Goal: Task Accomplishment & Management: Complete application form

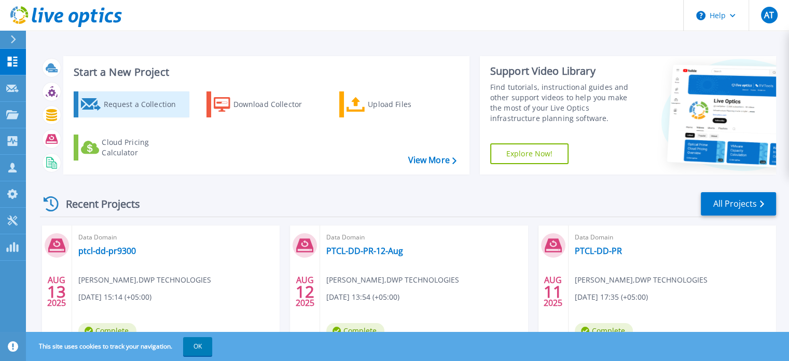
click at [146, 101] on div "Request a Collection" at bounding box center [144, 104] width 83 height 21
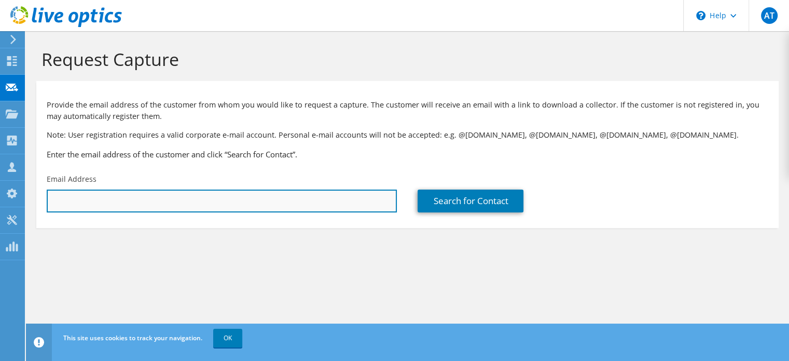
click at [319, 205] on input "text" at bounding box center [222, 200] width 350 height 23
paste input "ghulam.murtaza10451@abhibank.com"
type input "ghulam.murtaza10451@abhibank.com"
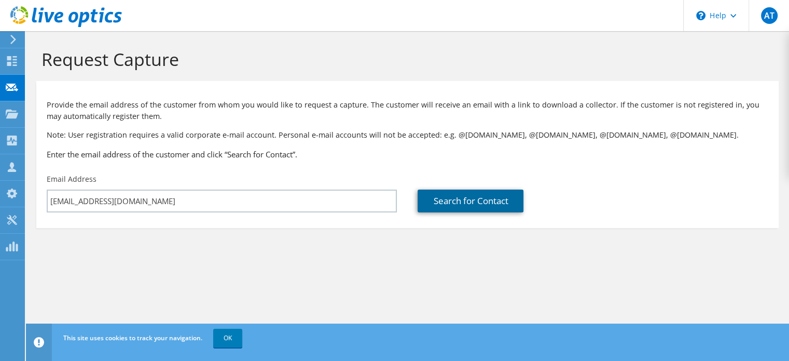
click at [445, 197] on link "Search for Contact" at bounding box center [471, 200] width 106 height 23
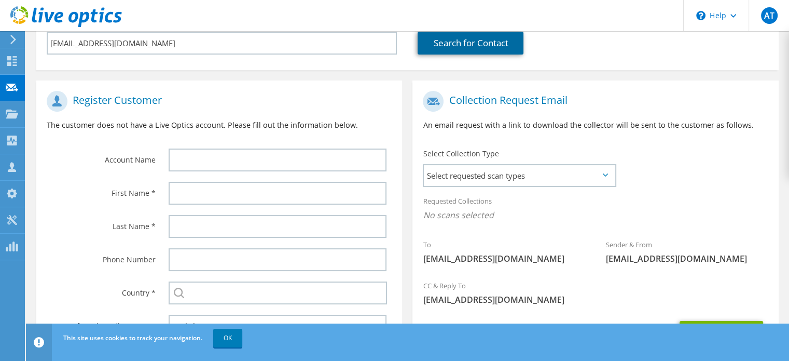
scroll to position [184, 0]
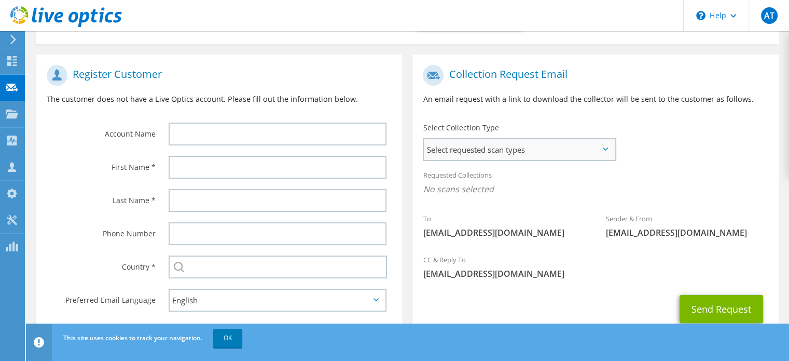
click at [583, 147] on span "Select requested scan types" at bounding box center [519, 149] width 191 height 21
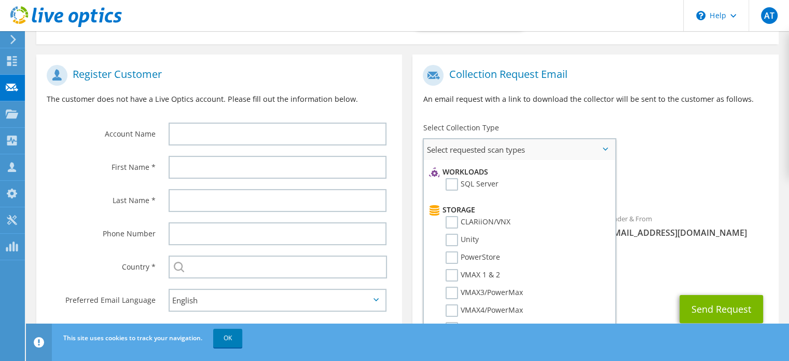
scroll to position [141, 0]
click at [449, 233] on label "Unity" at bounding box center [462, 239] width 33 height 12
click at [0, 0] on input "Unity" at bounding box center [0, 0] width 0 height 0
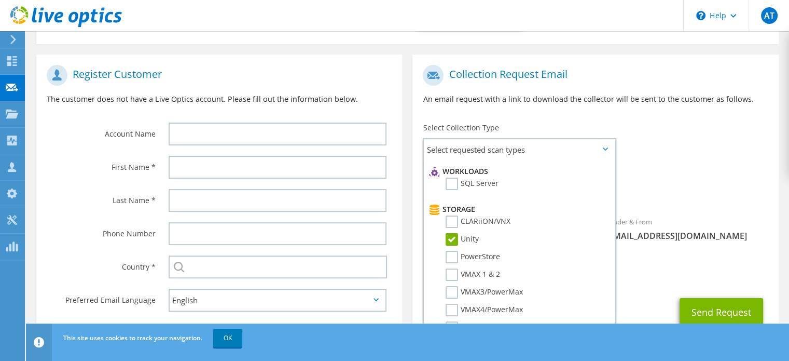
click at [648, 164] on div "Requested Collections No scans selected Unity" at bounding box center [595, 185] width 366 height 42
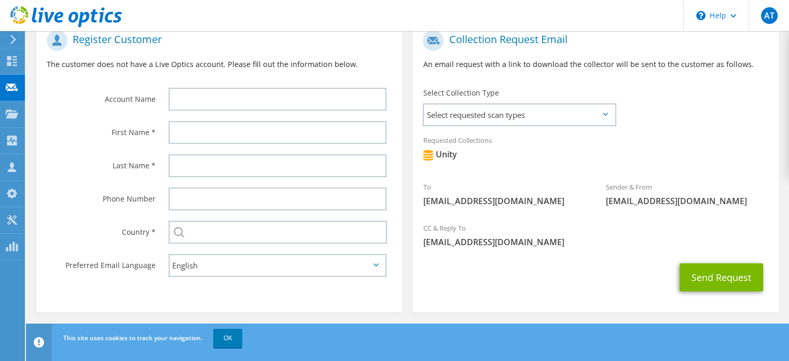
scroll to position [222, 0]
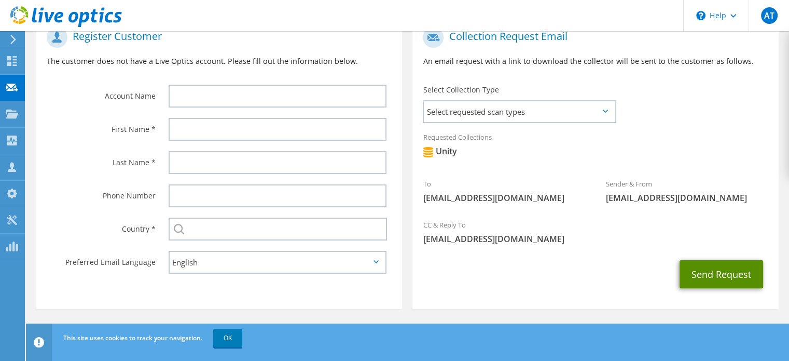
click at [727, 264] on button "Send Request" at bounding box center [722, 274] width 84 height 28
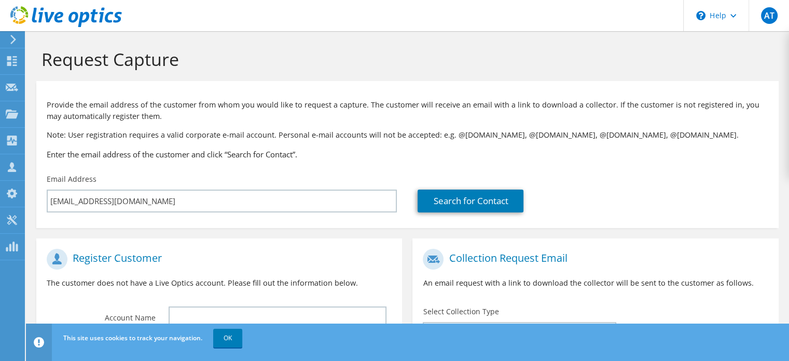
click at [6, 42] on div at bounding box center [11, 39] width 11 height 9
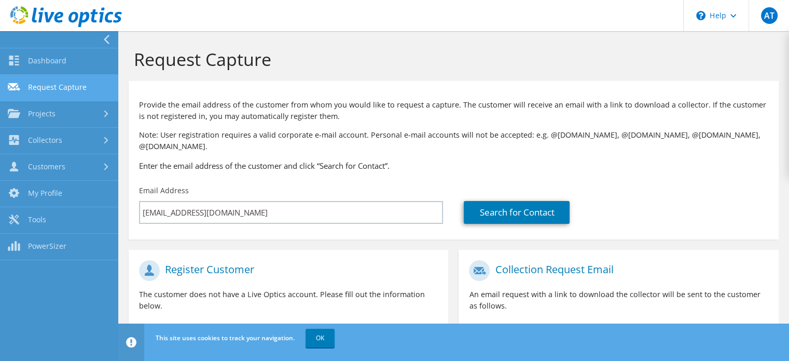
click at [70, 91] on link "Request Capture" at bounding box center [59, 88] width 118 height 26
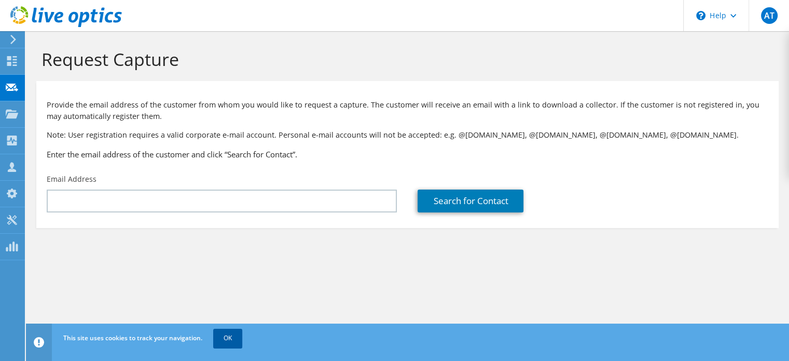
click at [227, 334] on link "OK" at bounding box center [227, 337] width 29 height 19
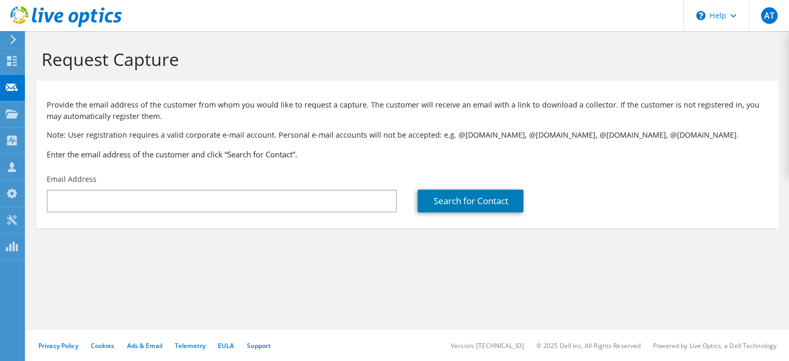
click at [15, 39] on use at bounding box center [13, 39] width 6 height 9
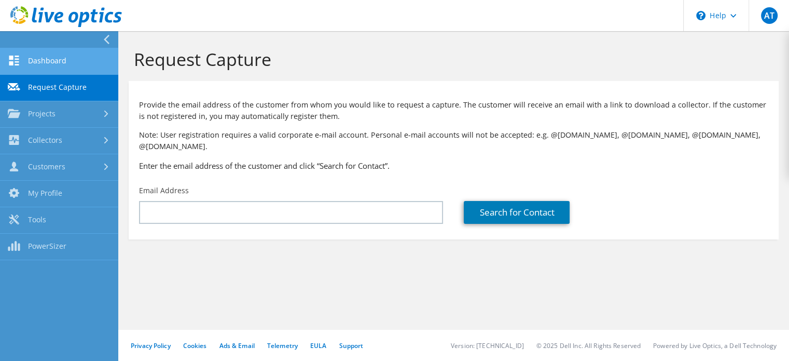
click at [68, 58] on link "Dashboard" at bounding box center [59, 61] width 118 height 26
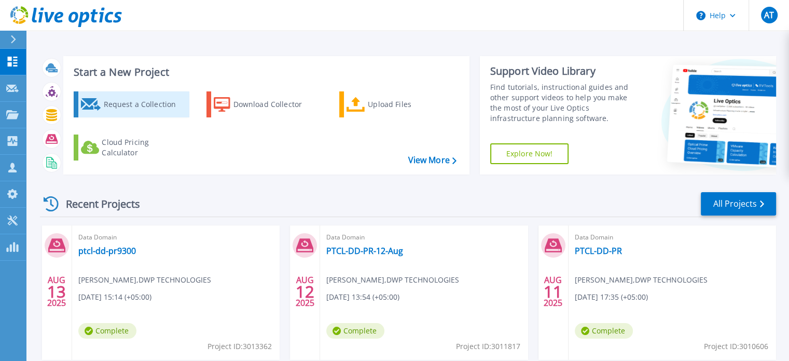
click at [139, 100] on div "Request a Collection" at bounding box center [144, 104] width 83 height 21
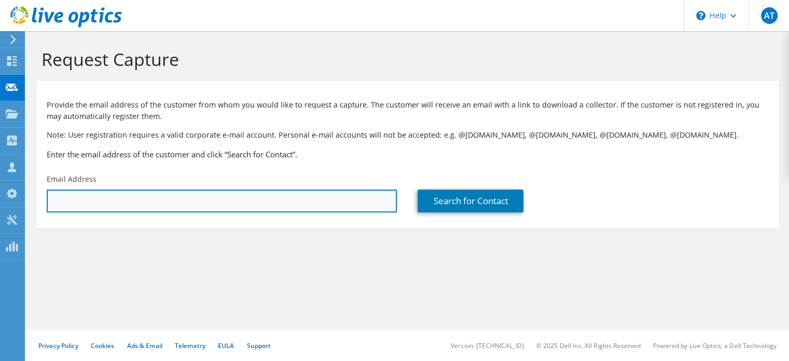
click at [299, 198] on input "text" at bounding box center [222, 200] width 350 height 23
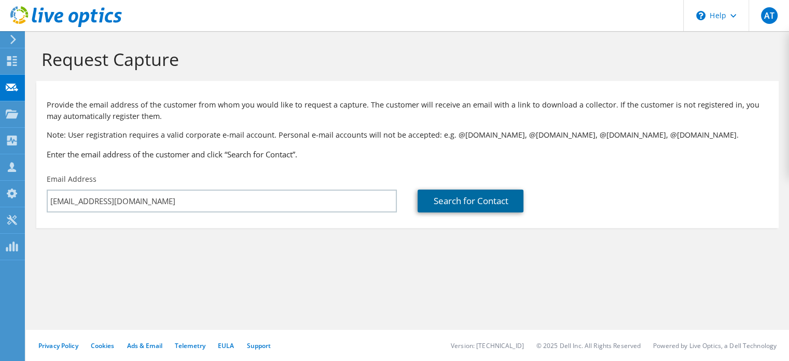
click at [436, 192] on link "Search for Contact" at bounding box center [471, 200] width 106 height 23
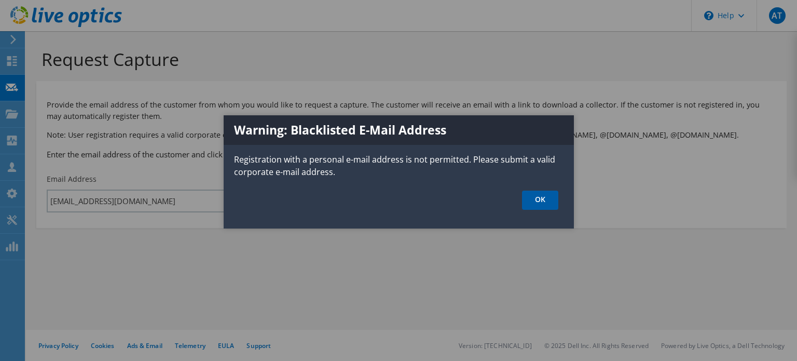
click at [537, 197] on link "OK" at bounding box center [540, 199] width 36 height 19
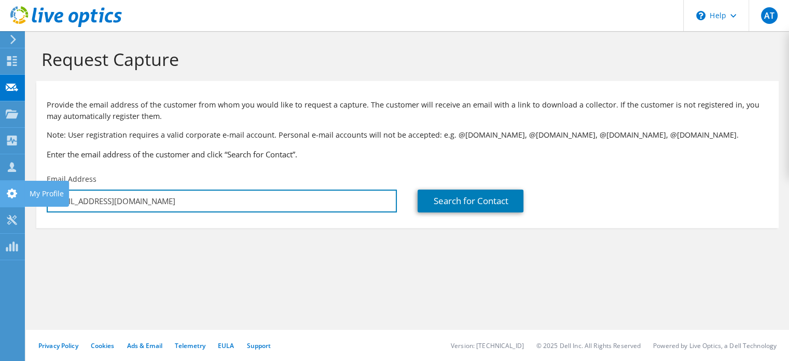
drag, startPoint x: 184, startPoint y: 202, endPoint x: 0, endPoint y: 195, distance: 184.4
click at [0, 195] on div "AT Channel Partner Arslan Tariq arslan.tariq@dwp.com.pk DWP TECHNOLOGIES My Pro…" at bounding box center [394, 180] width 789 height 361
type input "a"
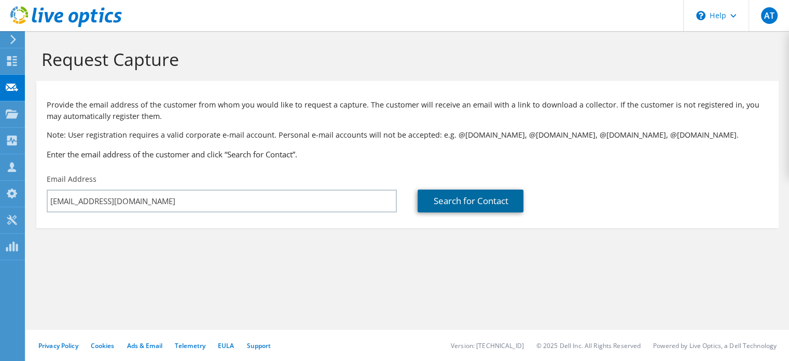
click at [471, 201] on link "Search for Contact" at bounding box center [471, 200] width 106 height 23
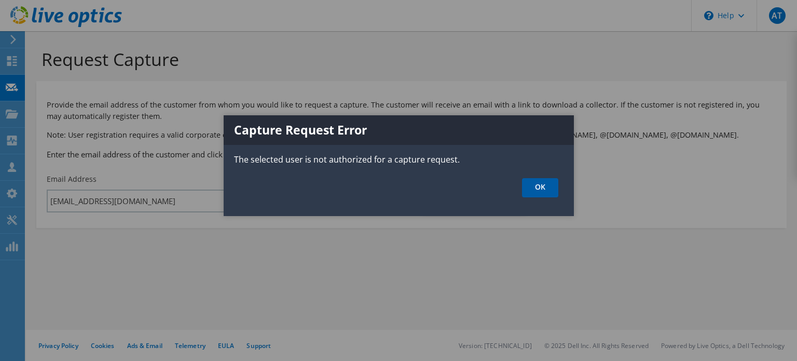
click at [541, 188] on link "OK" at bounding box center [540, 187] width 36 height 19
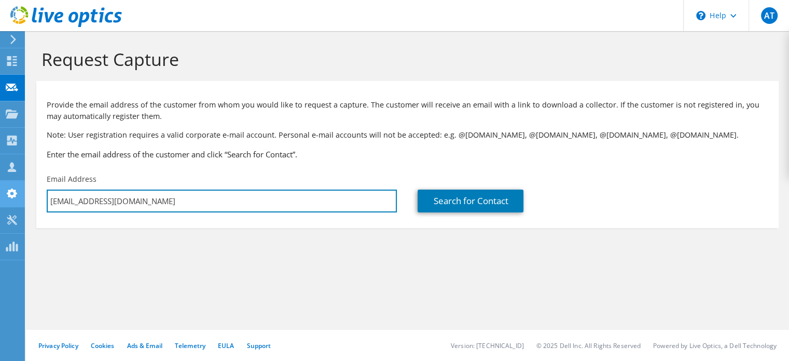
drag, startPoint x: 197, startPoint y: 199, endPoint x: 9, endPoint y: 195, distance: 188.4
click at [9, 195] on div "AT Channel Partner Arslan Tariq arslan.tariq@dwp.com.pk DWP TECHNOLOGIES My Pro…" at bounding box center [394, 180] width 789 height 361
type input "a"
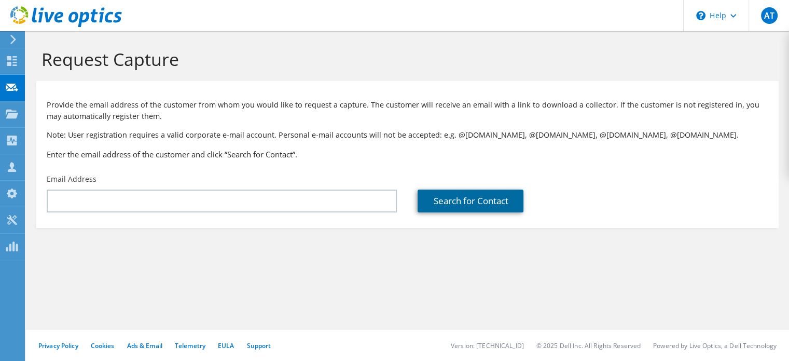
click at [481, 200] on link "Search for Contact" at bounding box center [471, 200] width 106 height 23
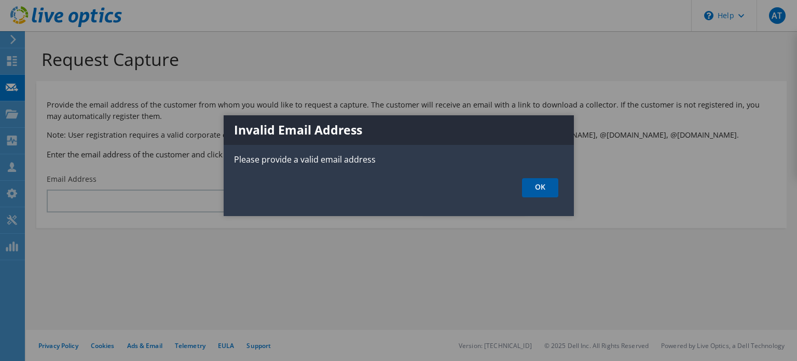
click at [544, 188] on link "OK" at bounding box center [540, 187] width 36 height 19
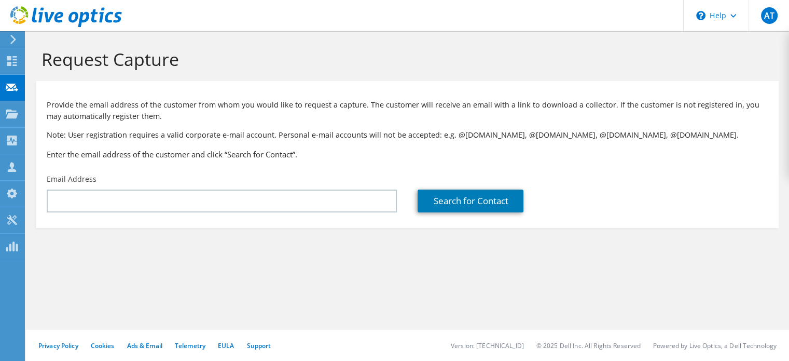
click at [9, 42] on icon at bounding box center [13, 39] width 8 height 9
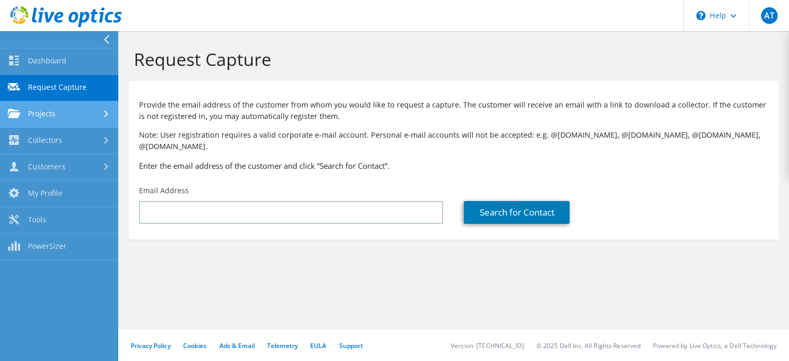
click at [104, 113] on icon at bounding box center [106, 114] width 4 height 7
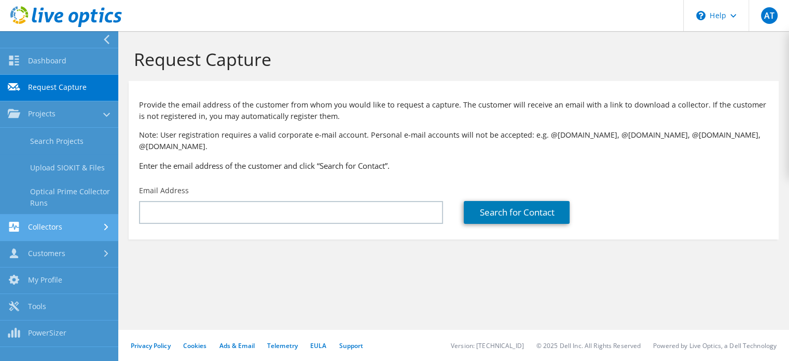
click at [103, 224] on div at bounding box center [107, 227] width 11 height 7
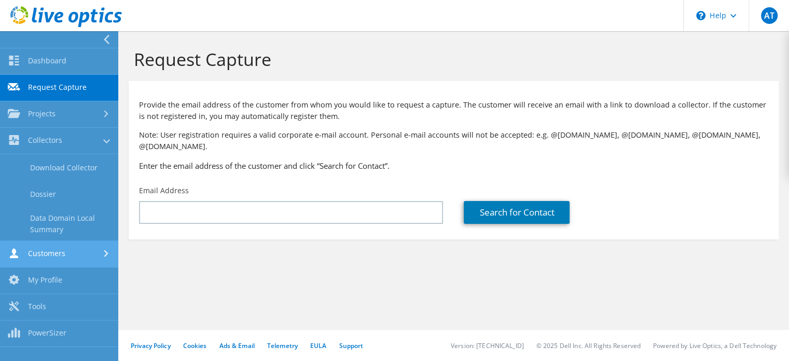
click at [108, 255] on icon at bounding box center [106, 253] width 4 height 7
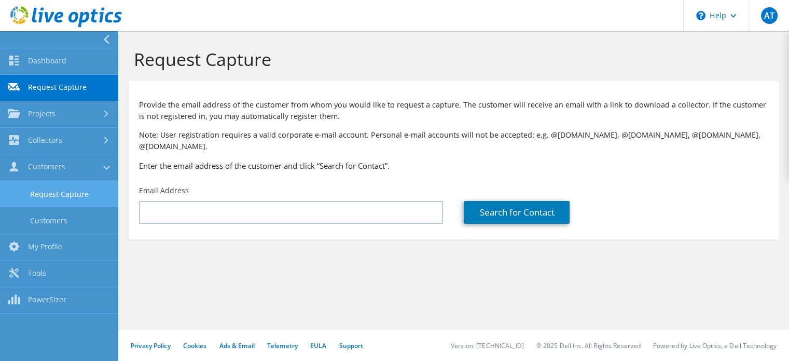
click at [64, 188] on link "Request Capture" at bounding box center [59, 194] width 118 height 26
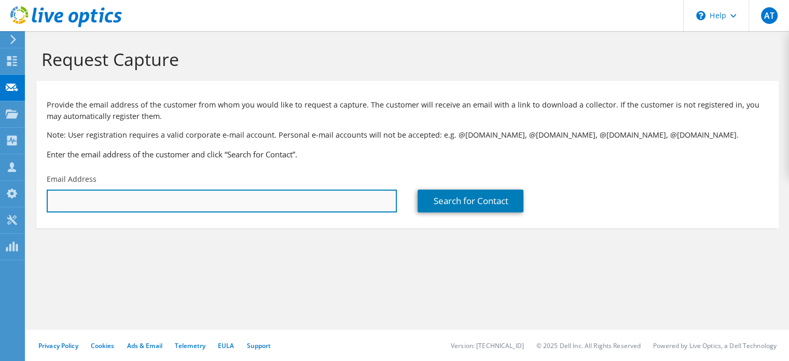
click at [210, 197] on input "text" at bounding box center [222, 200] width 350 height 23
paste input "[EMAIL_ADDRESS][DOMAIN_NAME]"
type input "[EMAIL_ADDRESS][DOMAIN_NAME]"
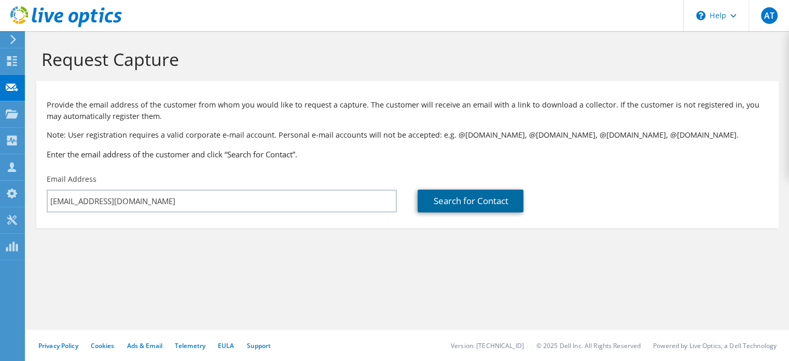
click at [482, 199] on link "Search for Contact" at bounding box center [471, 200] width 106 height 23
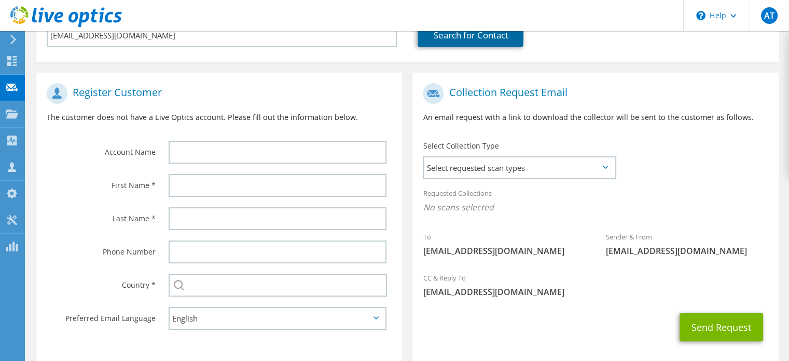
scroll to position [166, 0]
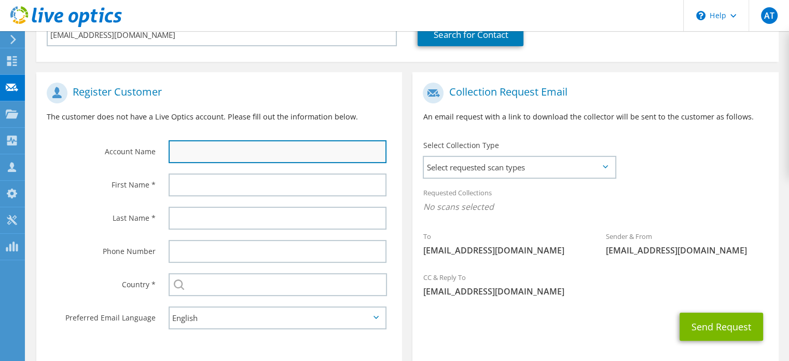
click at [243, 150] on input "text" at bounding box center [278, 151] width 218 height 23
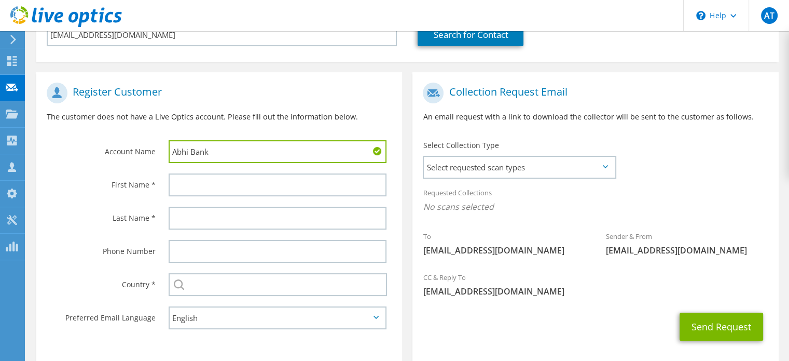
type input "Abhi Bank"
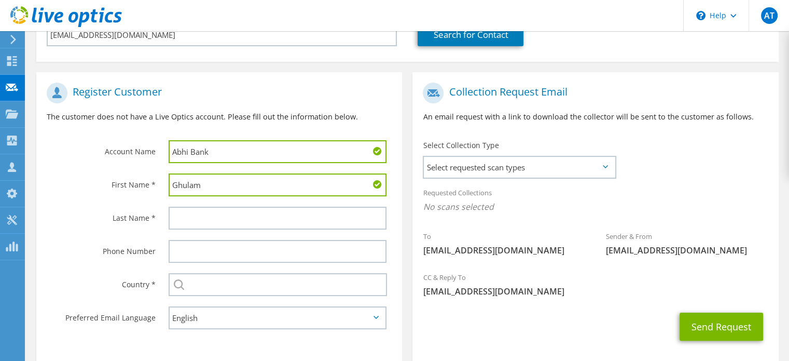
type input "Ghulam"
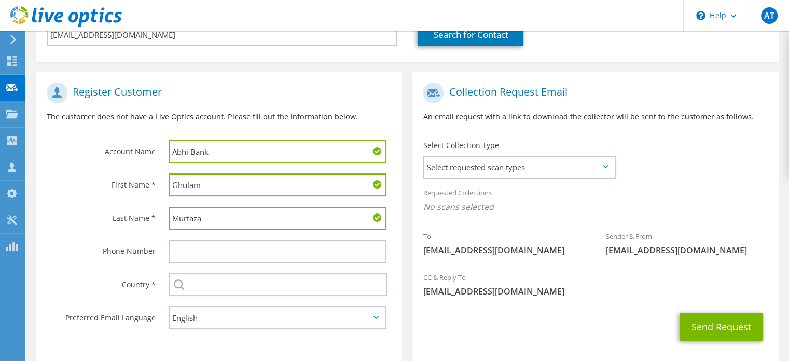
type input "Murtaza"
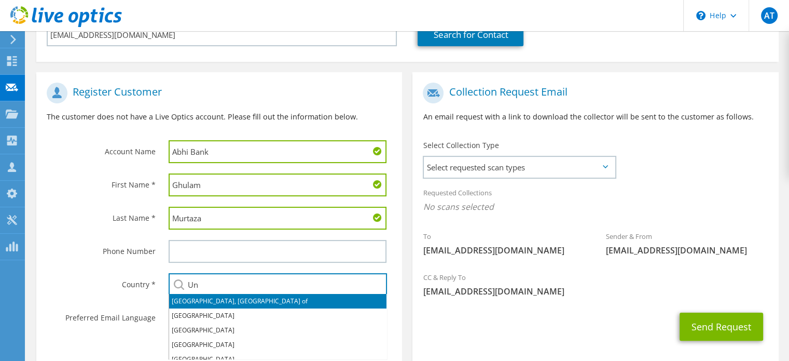
type input "U"
type input "[GEOGRAPHIC_DATA]"
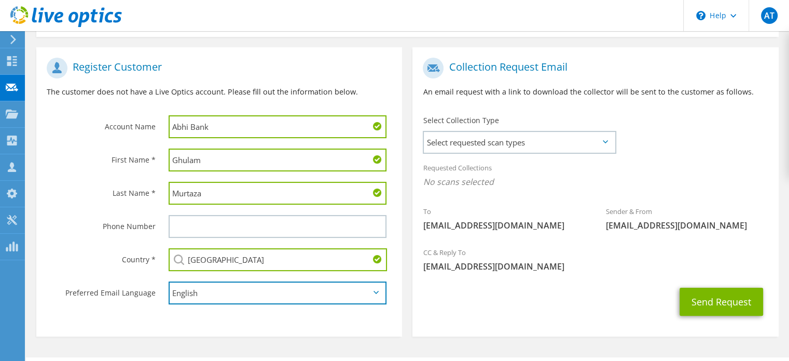
scroll to position [190, 0]
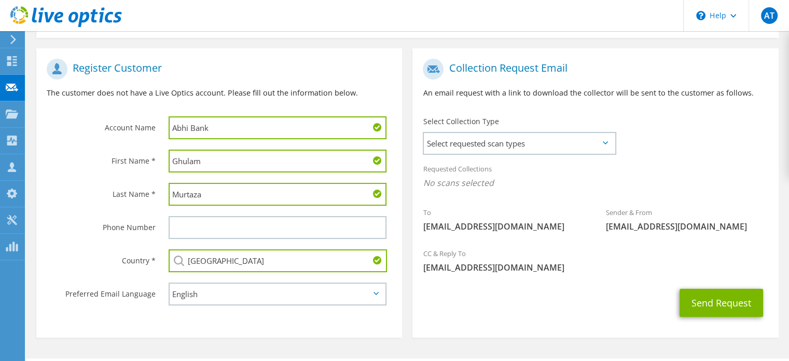
click at [608, 144] on icon at bounding box center [605, 142] width 5 height 3
click at [570, 144] on span "Select requested scan types" at bounding box center [519, 143] width 191 height 21
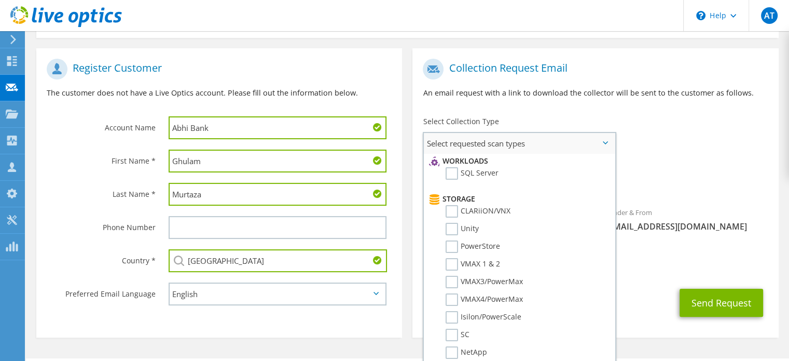
scroll to position [145, 0]
click at [453, 227] on label "Unity" at bounding box center [462, 229] width 33 height 12
click at [0, 0] on input "Unity" at bounding box center [0, 0] width 0 height 0
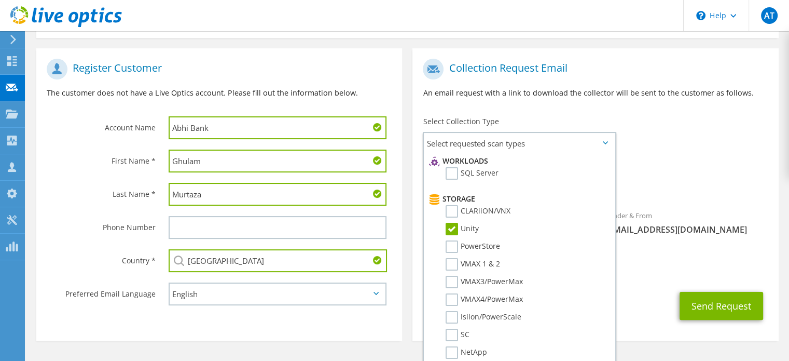
click at [695, 176] on div "Requested Collections No scans selected Unity" at bounding box center [595, 179] width 366 height 42
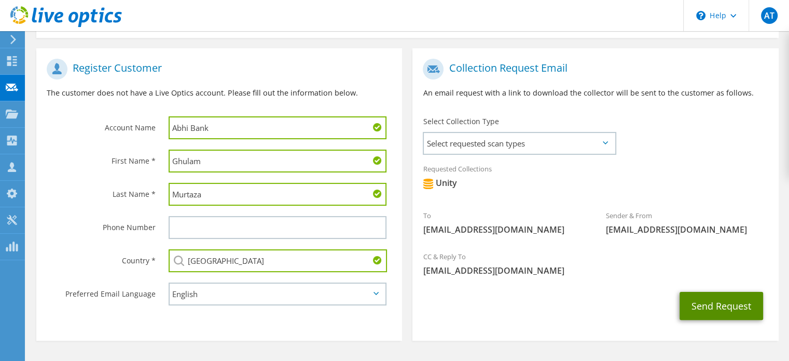
click at [706, 311] on button "Send Request" at bounding box center [722, 306] width 84 height 28
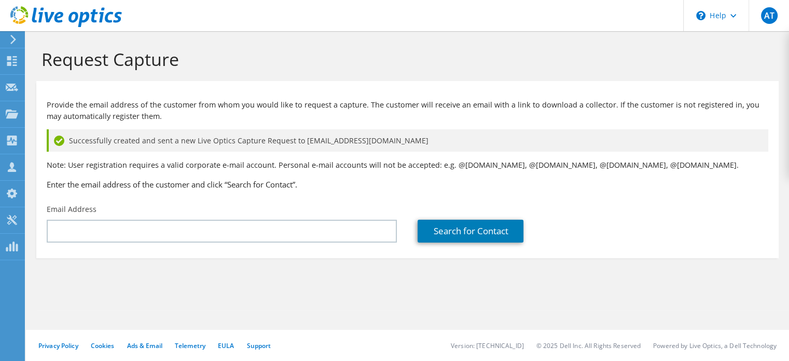
click at [15, 37] on icon at bounding box center [13, 39] width 8 height 9
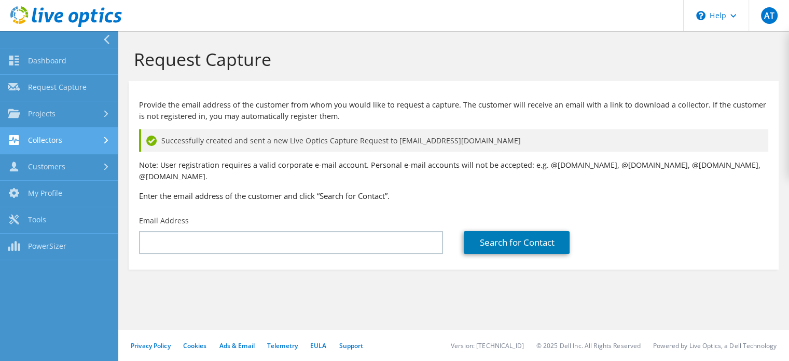
click at [93, 141] on link "Collectors" at bounding box center [59, 141] width 118 height 26
